Goal: Transaction & Acquisition: Purchase product/service

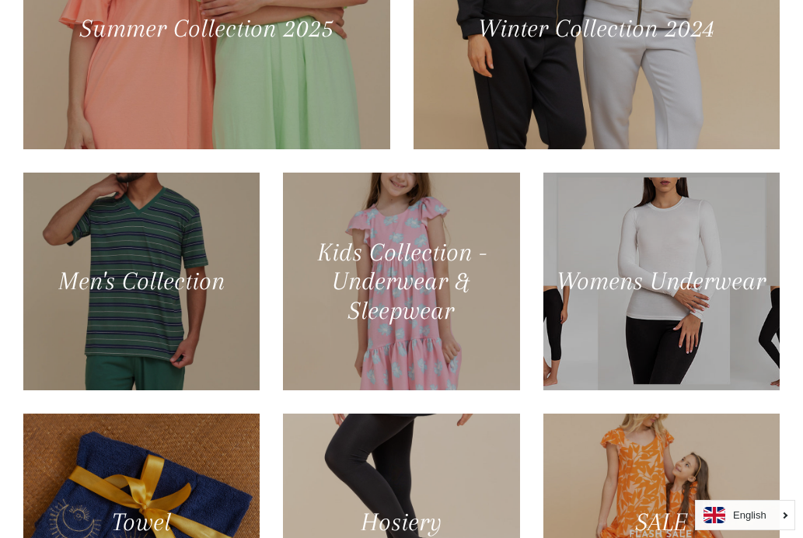
scroll to position [805, 0]
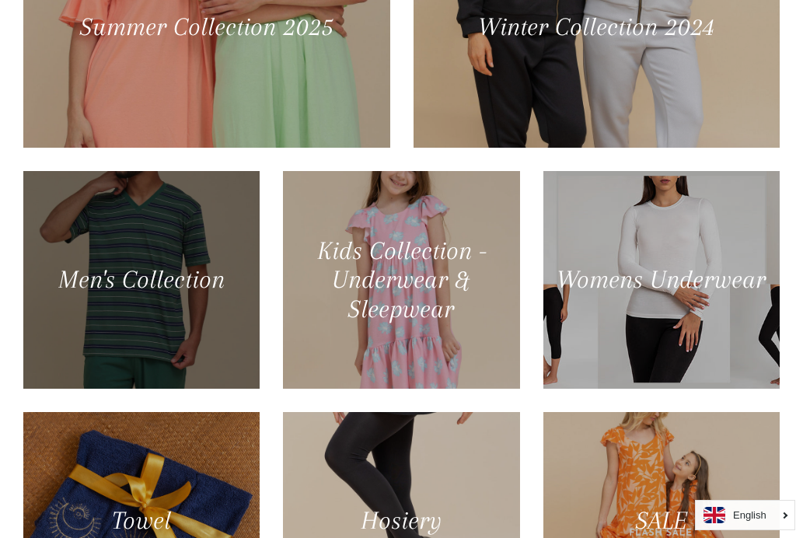
click at [187, 268] on div at bounding box center [140, 280] width 243 height 224
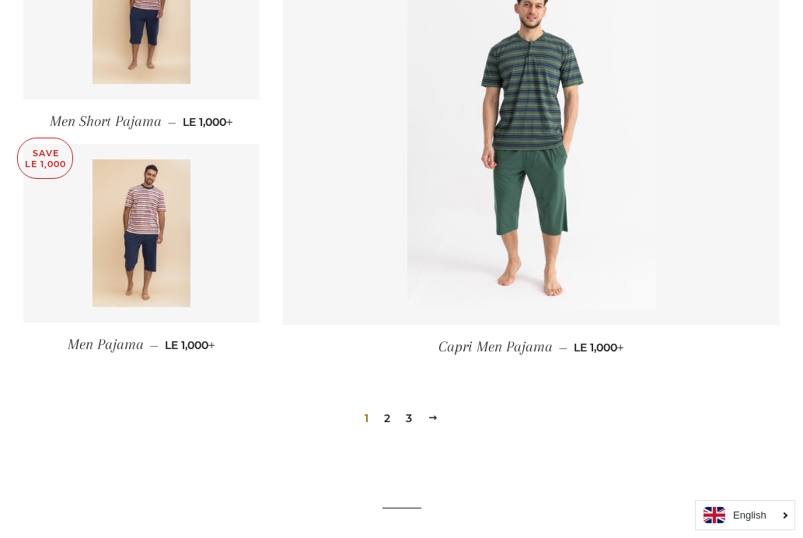
scroll to position [2225, 0]
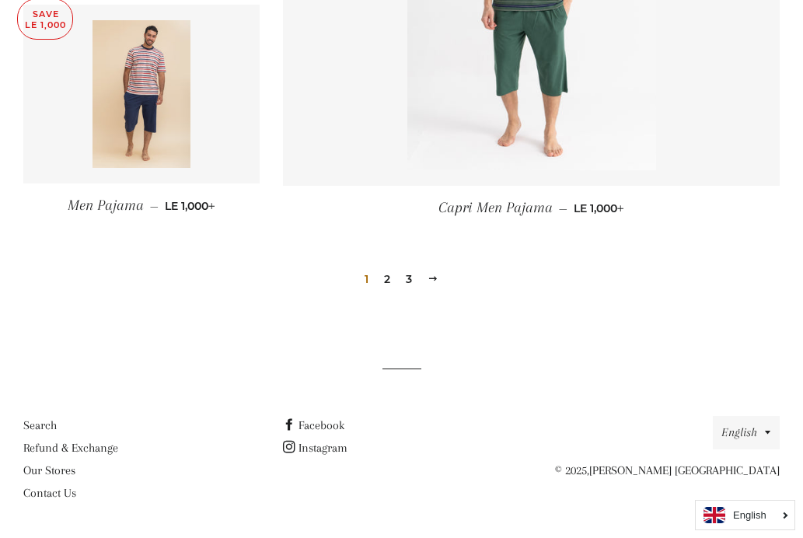
click at [383, 278] on link "2" at bounding box center [387, 279] width 19 height 23
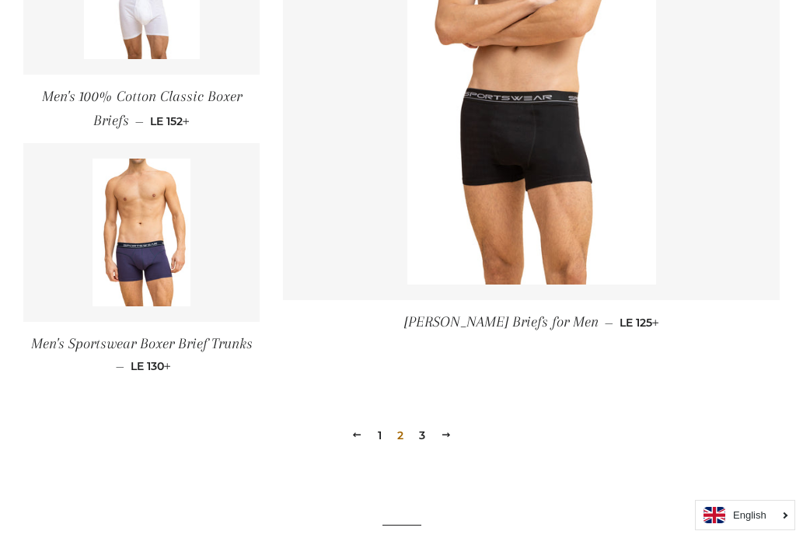
scroll to position [2207, 0]
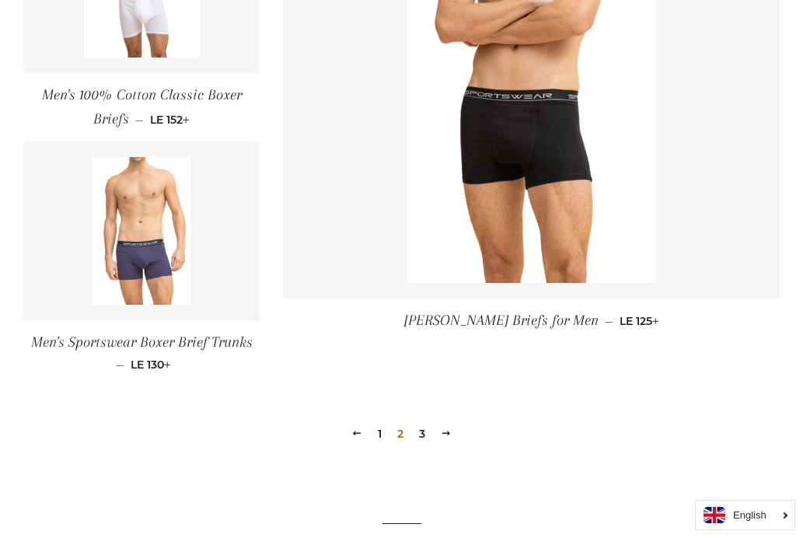
click at [155, 254] on img at bounding box center [142, 231] width 99 height 148
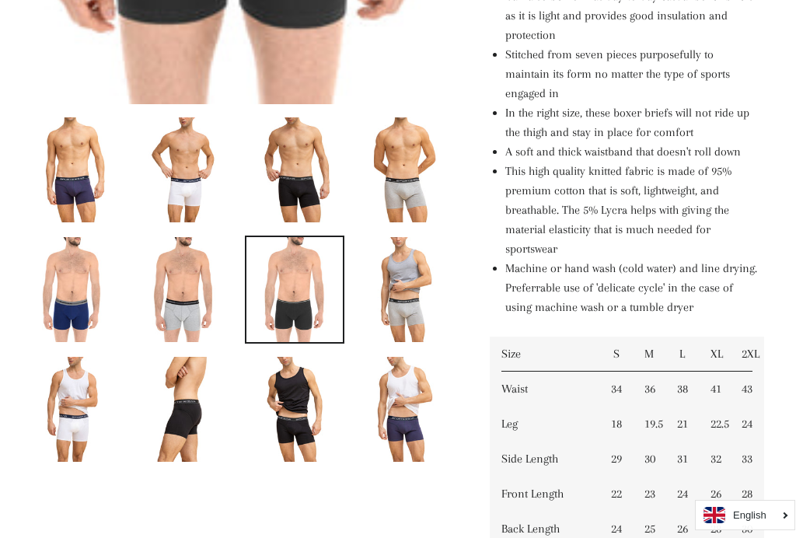
scroll to position [712, 0]
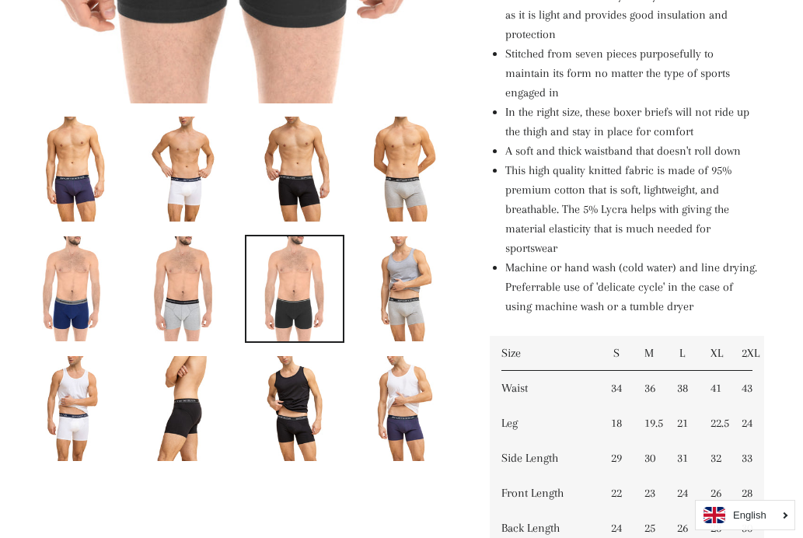
click at [196, 409] on img at bounding box center [184, 408] width 70 height 105
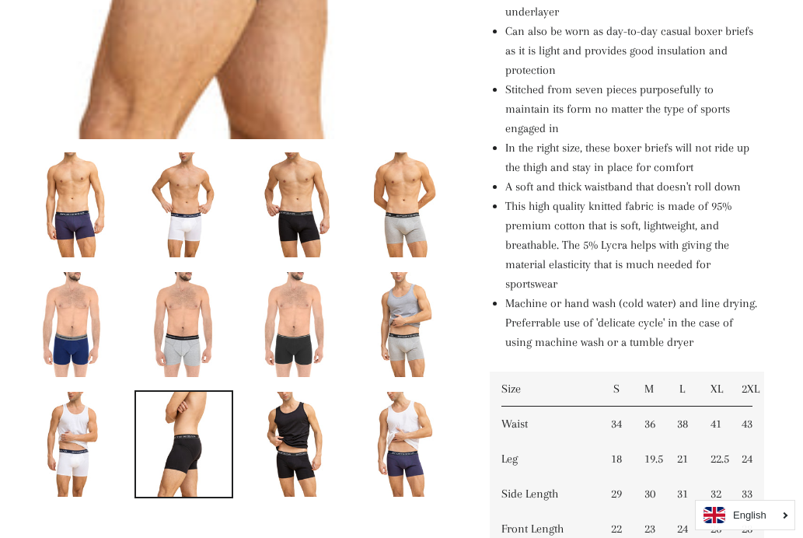
scroll to position [677, 0]
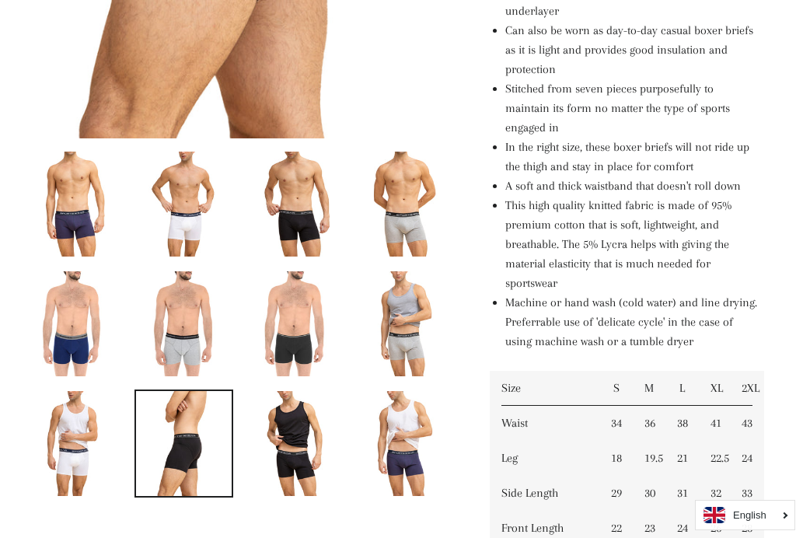
click at [81, 450] on img at bounding box center [73, 443] width 70 height 105
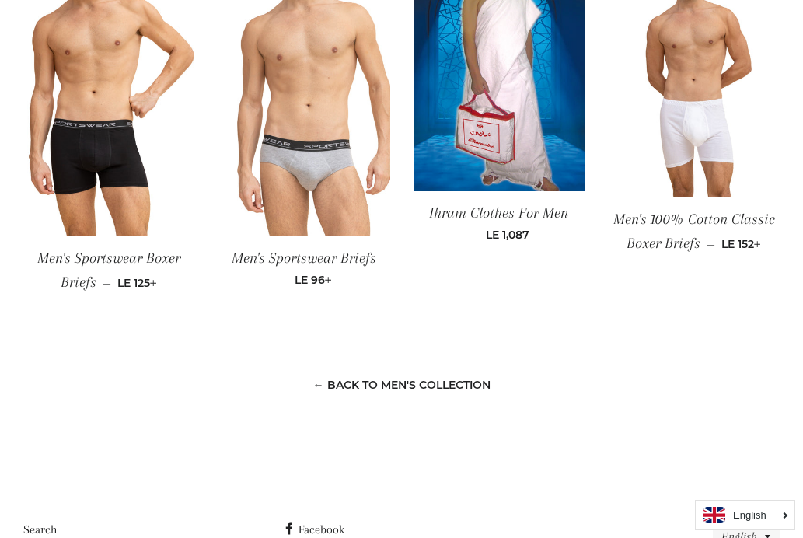
scroll to position [1497, 0]
